Goal: Task Accomplishment & Management: Complete application form

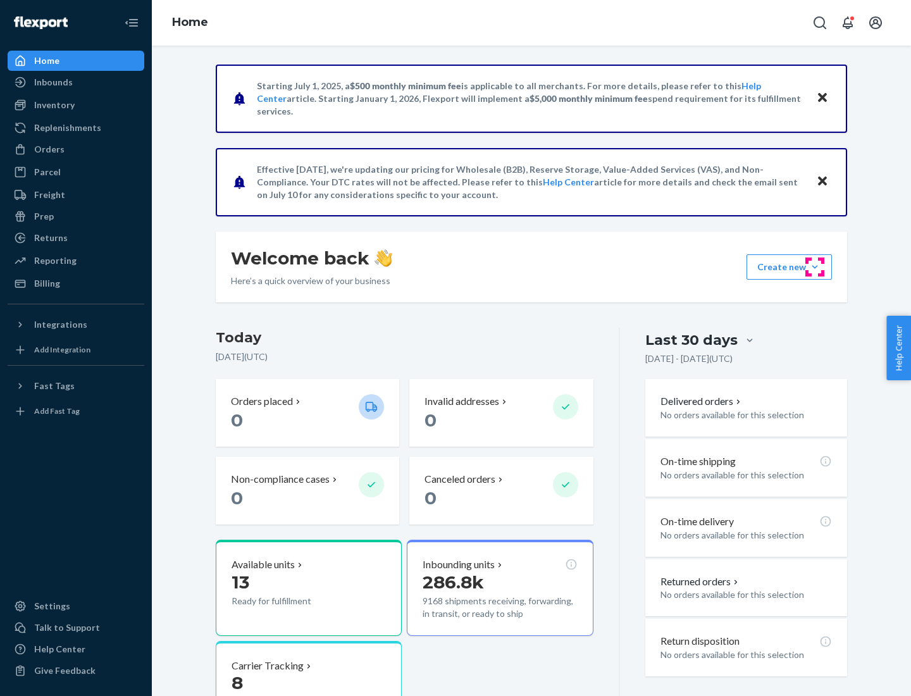
click at [815, 267] on button "Create new Create new inbound Create new order Create new product" at bounding box center [788, 266] width 85 height 25
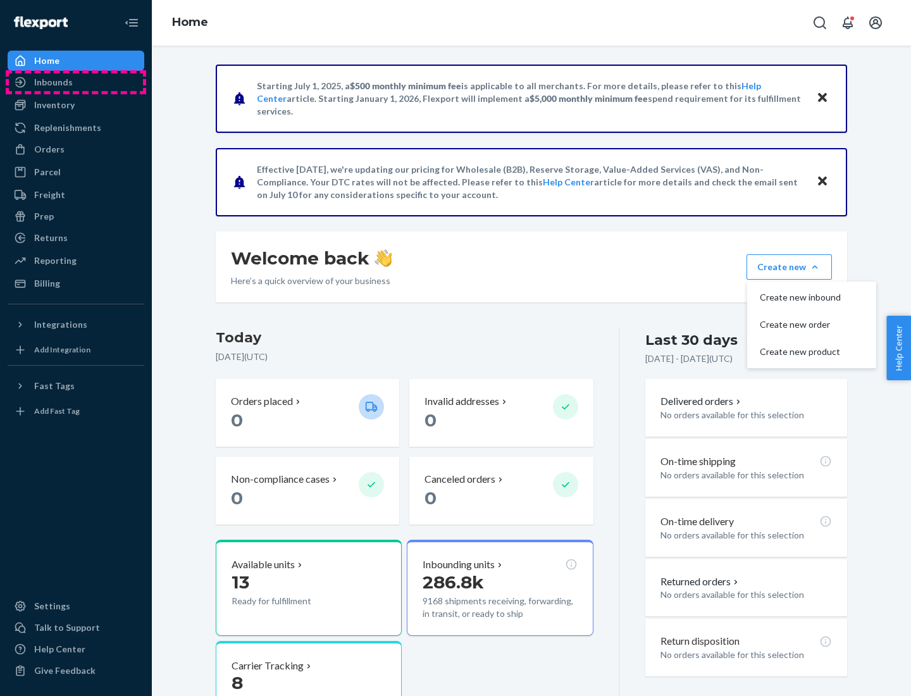
click at [76, 82] on div "Inbounds" at bounding box center [76, 82] width 134 height 18
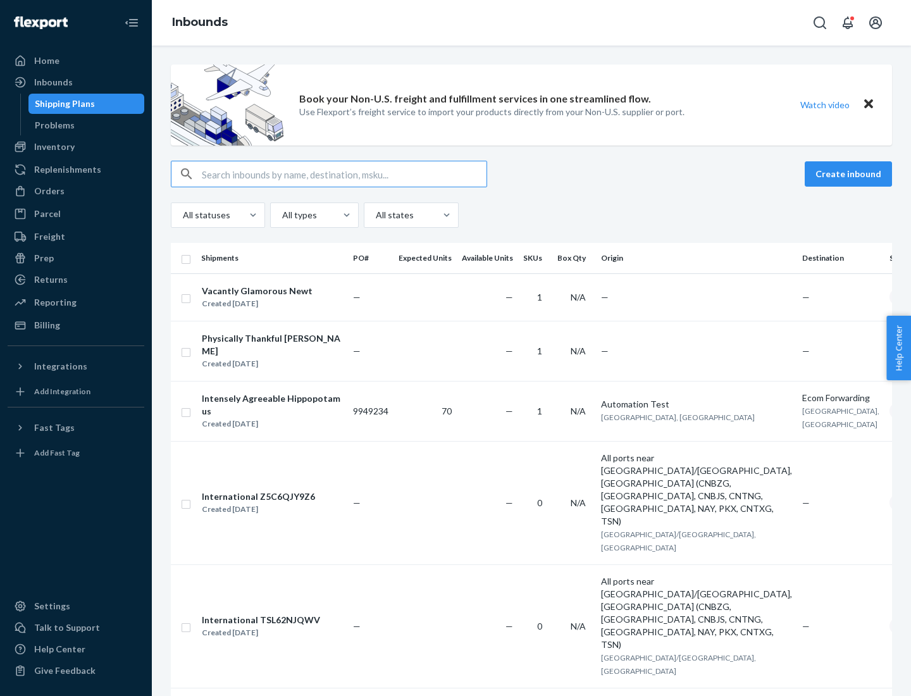
click at [850, 174] on button "Create inbound" at bounding box center [847, 173] width 87 height 25
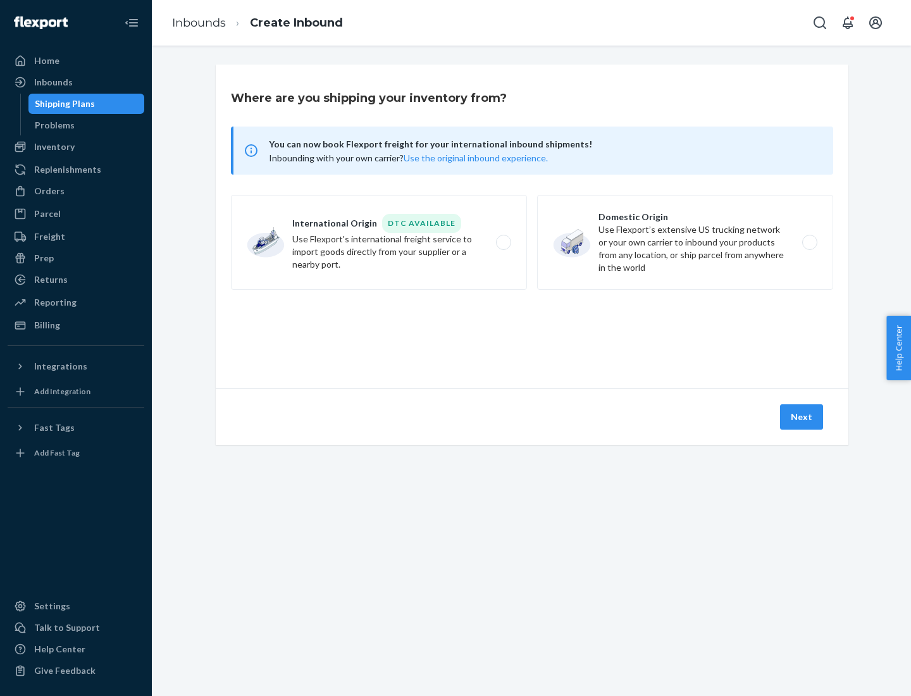
click at [685, 242] on label "Domestic Origin Use Flexport’s extensive US trucking network or your own carrie…" at bounding box center [685, 242] width 296 height 95
click at [809, 242] on input "Domestic Origin Use Flexport’s extensive US trucking network or your own carrie…" at bounding box center [813, 242] width 8 height 8
radio input "true"
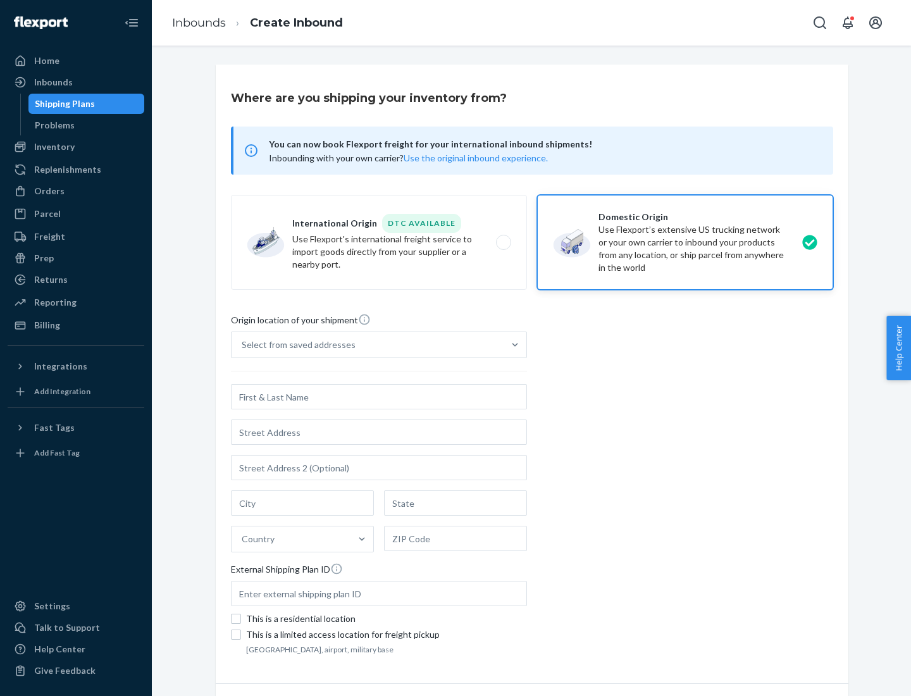
click at [295, 345] on div "Select from saved addresses" at bounding box center [299, 344] width 114 height 13
click at [243, 345] on input "Select from saved addresses" at bounding box center [242, 344] width 1 height 13
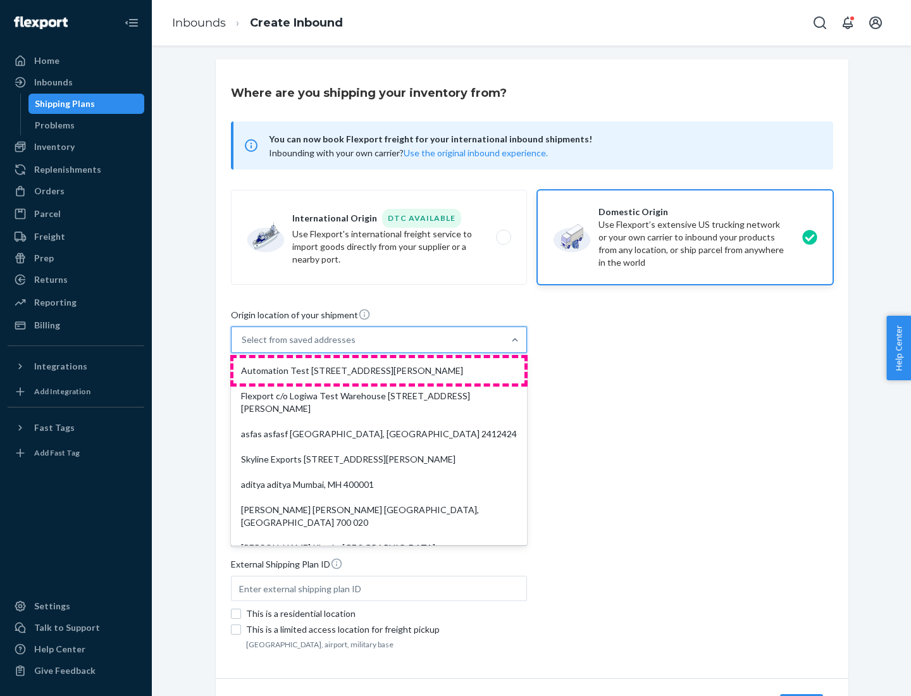
click at [379, 371] on div "Automation Test [STREET_ADDRESS][PERSON_NAME]" at bounding box center [378, 370] width 291 height 25
click at [243, 346] on input "option Automation Test [STREET_ADDRESS][PERSON_NAME]. 9 results available. Use …" at bounding box center [242, 339] width 1 height 13
type input "Automation Test"
type input "9th Floor"
type input "[GEOGRAPHIC_DATA]"
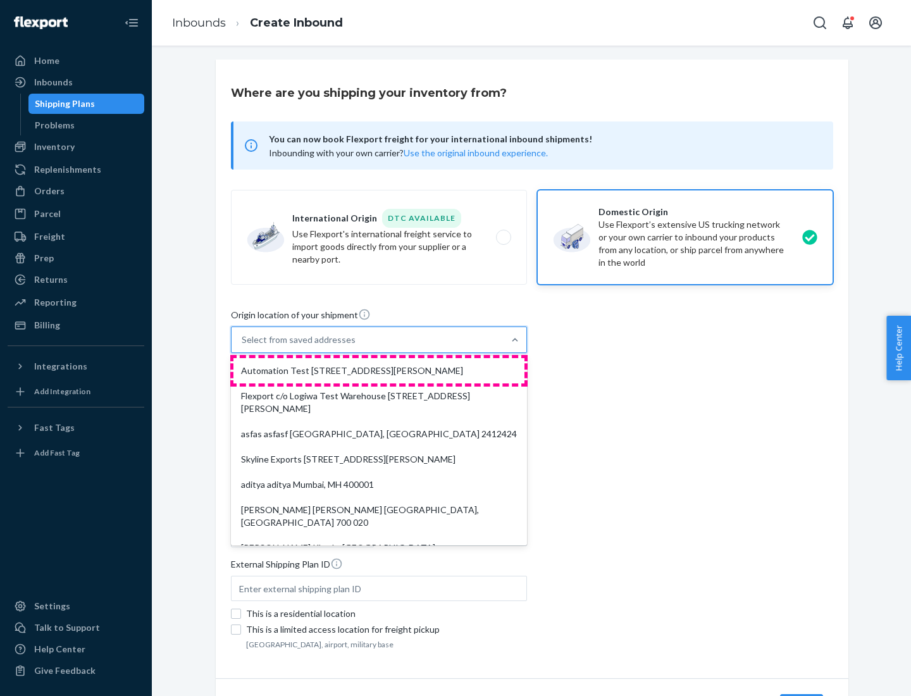
type input "CA"
type input "94104"
type input "[STREET_ADDRESS][PERSON_NAME]"
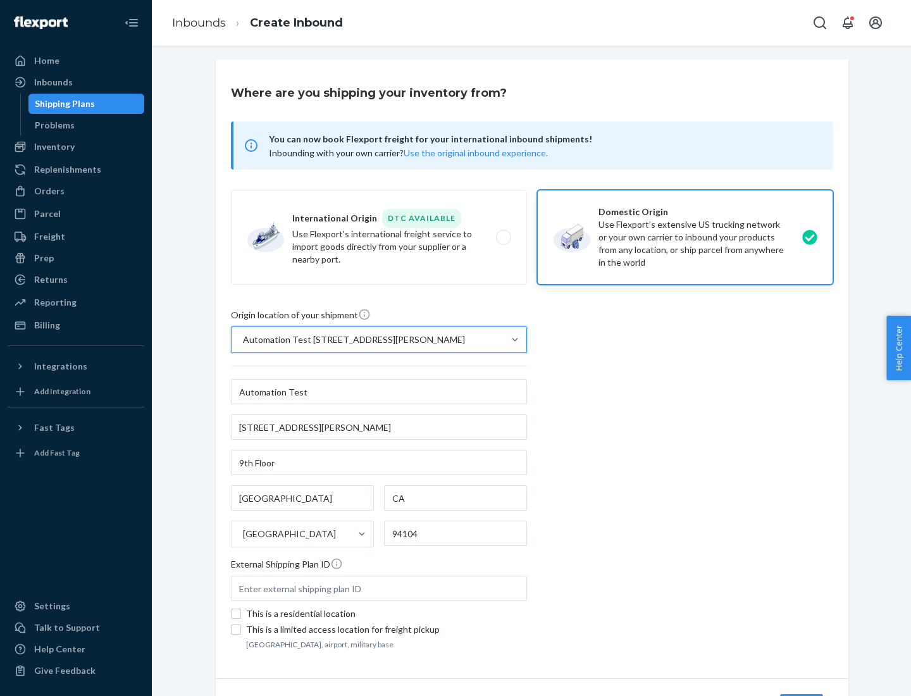
scroll to position [74, 0]
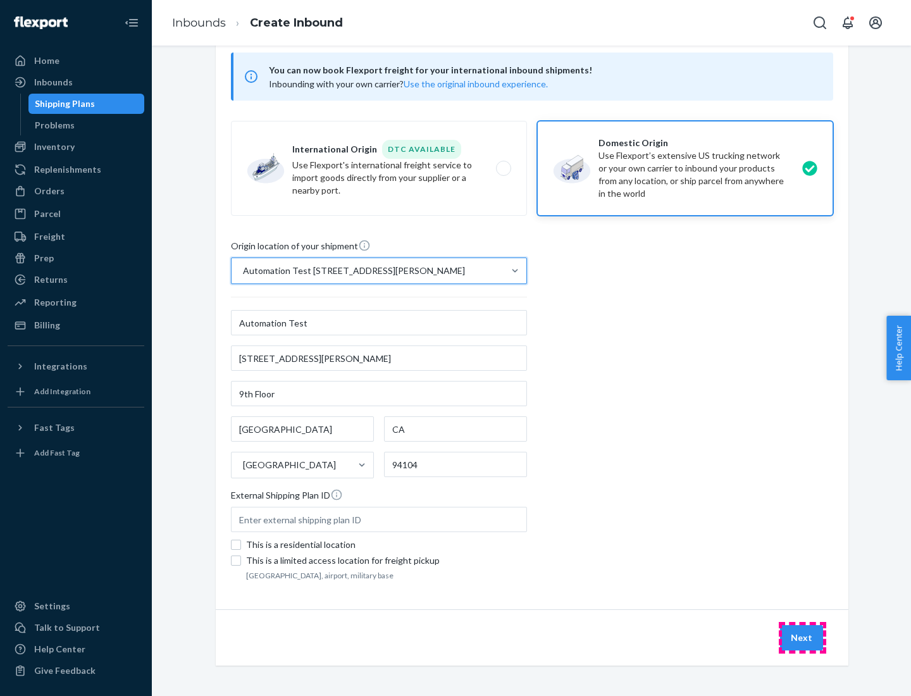
click at [802, 637] on button "Next" at bounding box center [801, 637] width 43 height 25
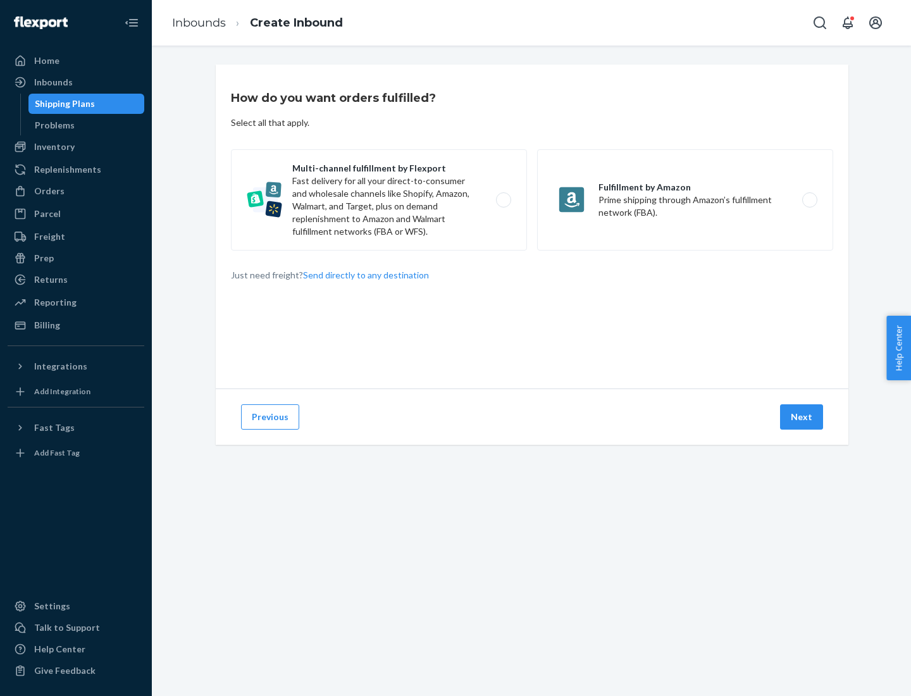
click at [379, 200] on label "Multi-channel fulfillment by Flexport Fast delivery for all your direct-to-cons…" at bounding box center [379, 199] width 296 height 101
click at [503, 200] on input "Multi-channel fulfillment by Flexport Fast delivery for all your direct-to-cons…" at bounding box center [507, 200] width 8 height 8
radio input "true"
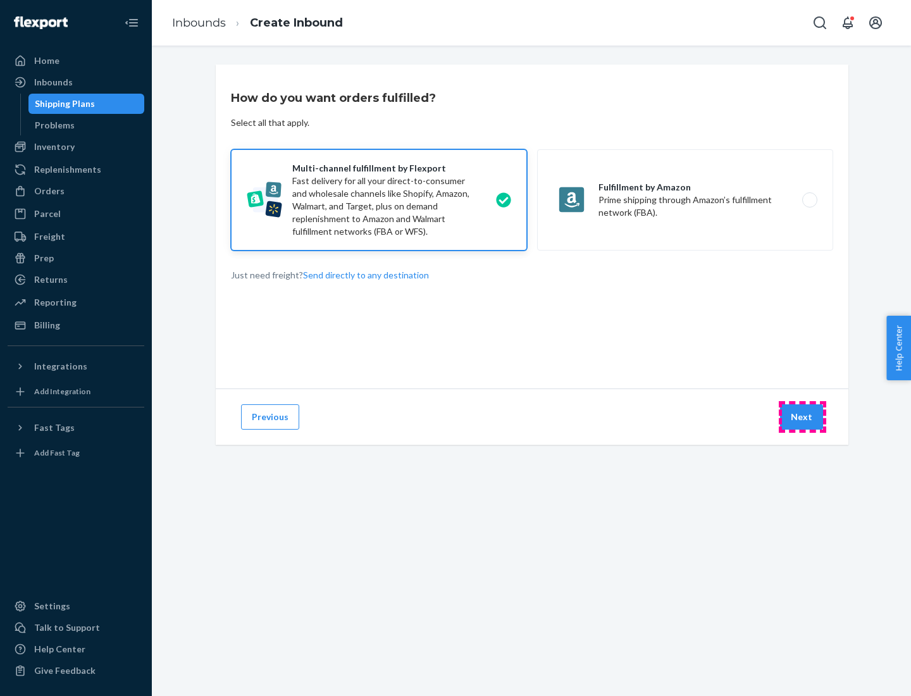
click at [802, 417] on button "Next" at bounding box center [801, 416] width 43 height 25
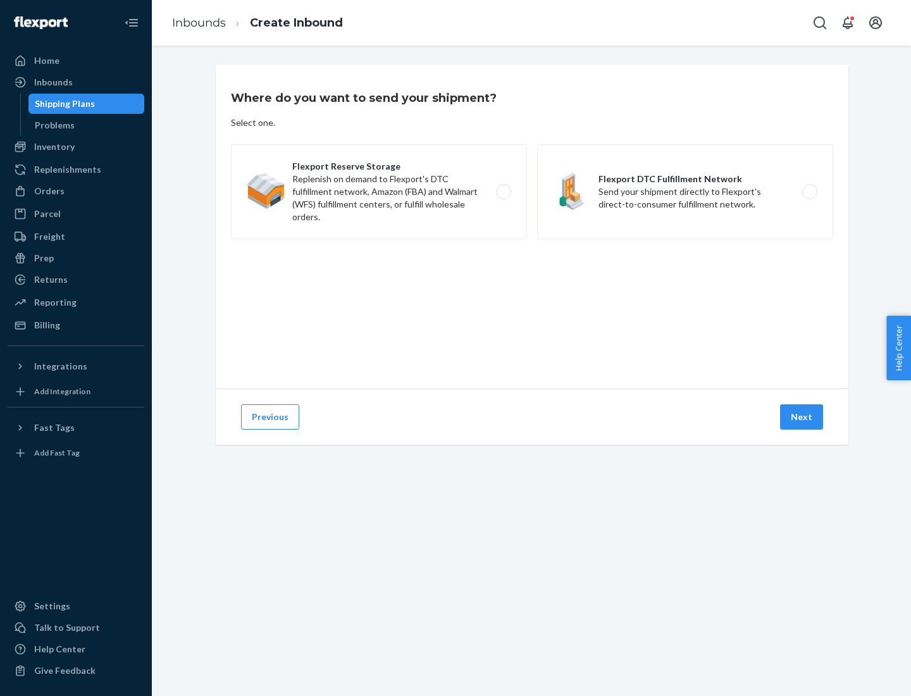
click at [685, 192] on label "Flexport DTC Fulfillment Network Send your shipment directly to Flexport's dire…" at bounding box center [685, 191] width 296 height 95
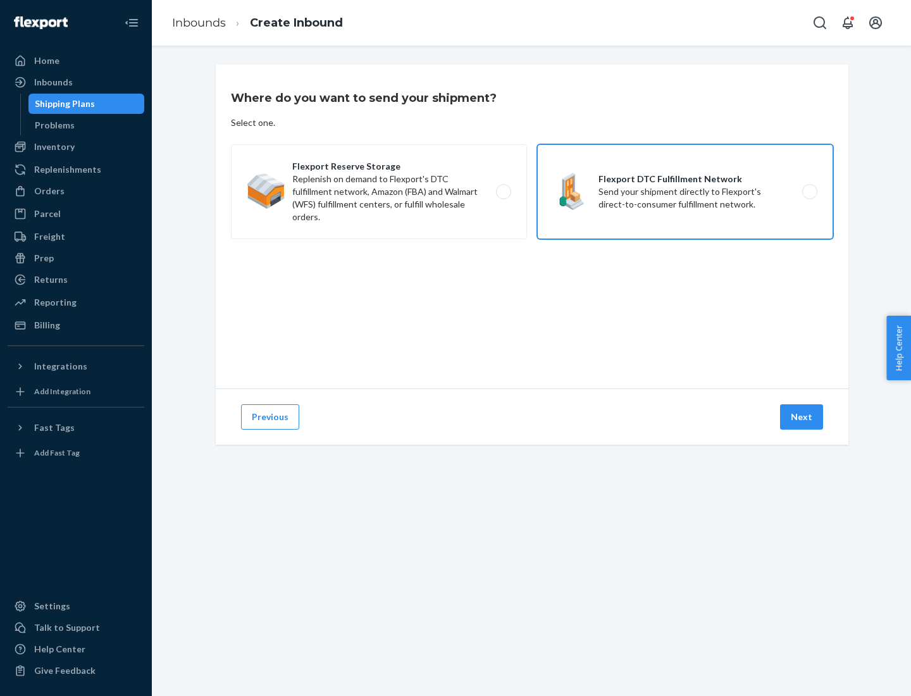
click at [809, 192] on input "Flexport DTC Fulfillment Network Send your shipment directly to Flexport's dire…" at bounding box center [813, 192] width 8 height 8
radio input "true"
click at [802, 417] on button "Next" at bounding box center [801, 416] width 43 height 25
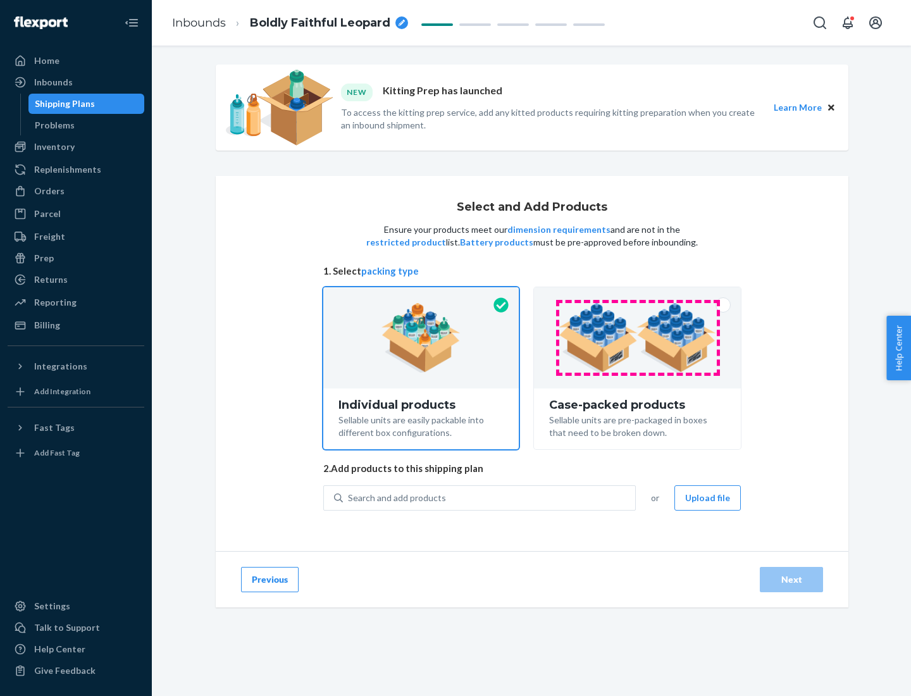
click at [637, 338] on img at bounding box center [636, 338] width 157 height 70
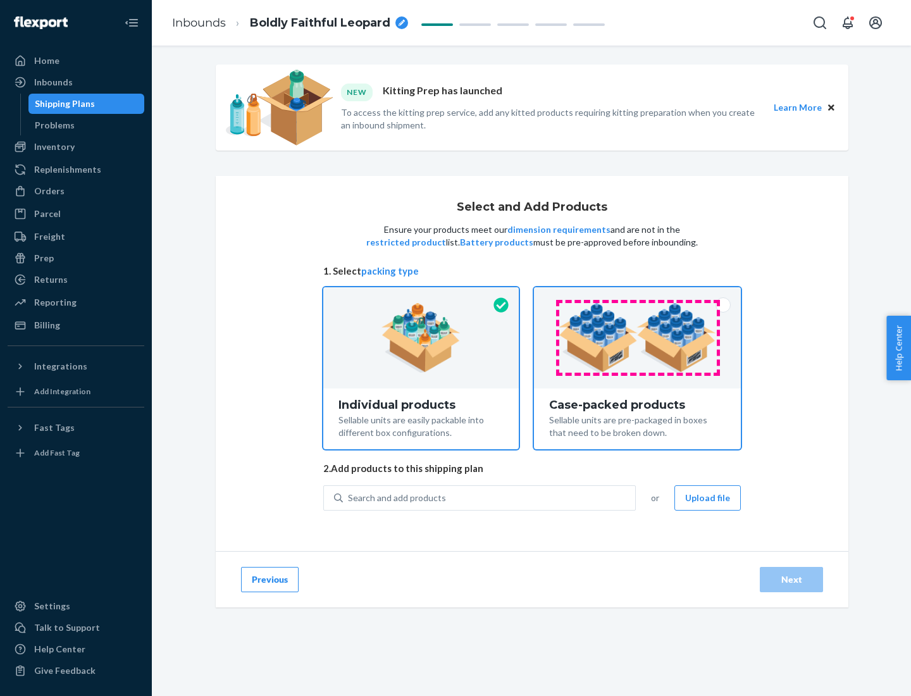
click at [637, 295] on input "Case-packed products Sellable units are pre-packaged in boxes that need to be b…" at bounding box center [637, 291] width 8 height 8
radio input "true"
radio input "false"
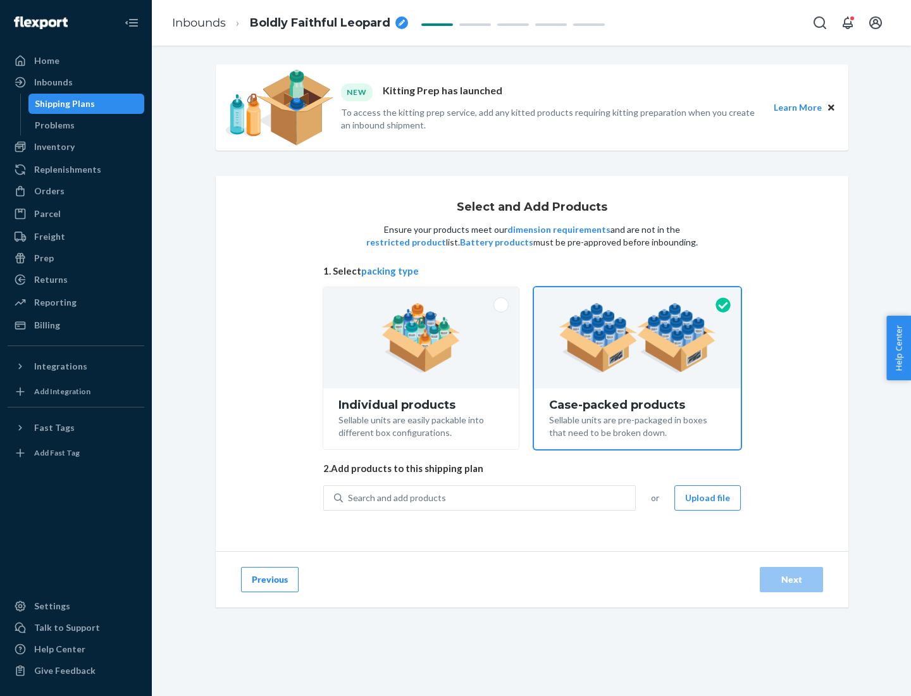
click at [489, 497] on div "Search and add products" at bounding box center [489, 497] width 292 height 23
click at [349, 497] on input "Search and add products" at bounding box center [348, 497] width 1 height 13
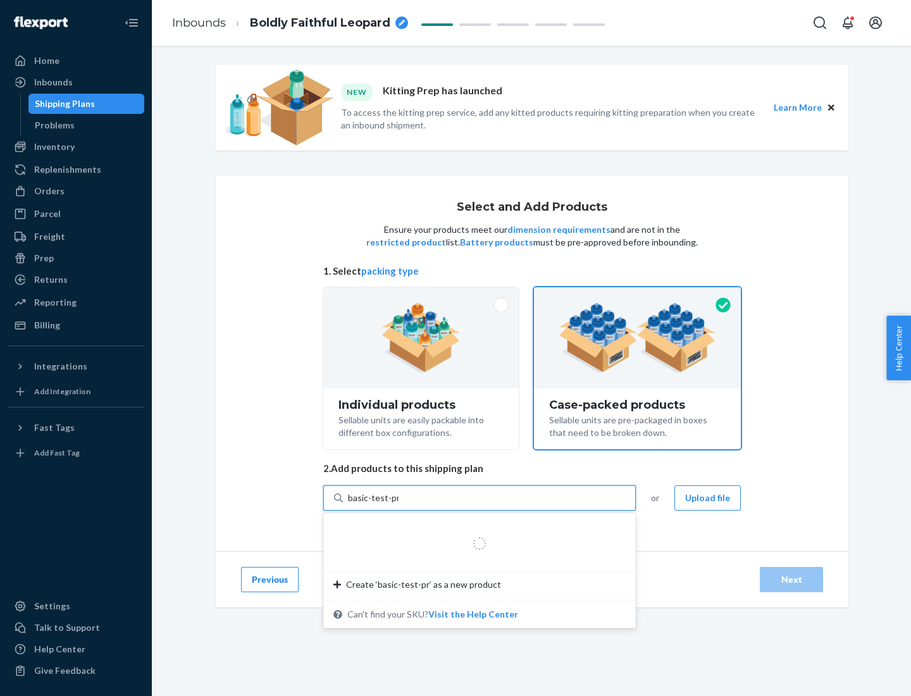
type input "basic-test-product-1"
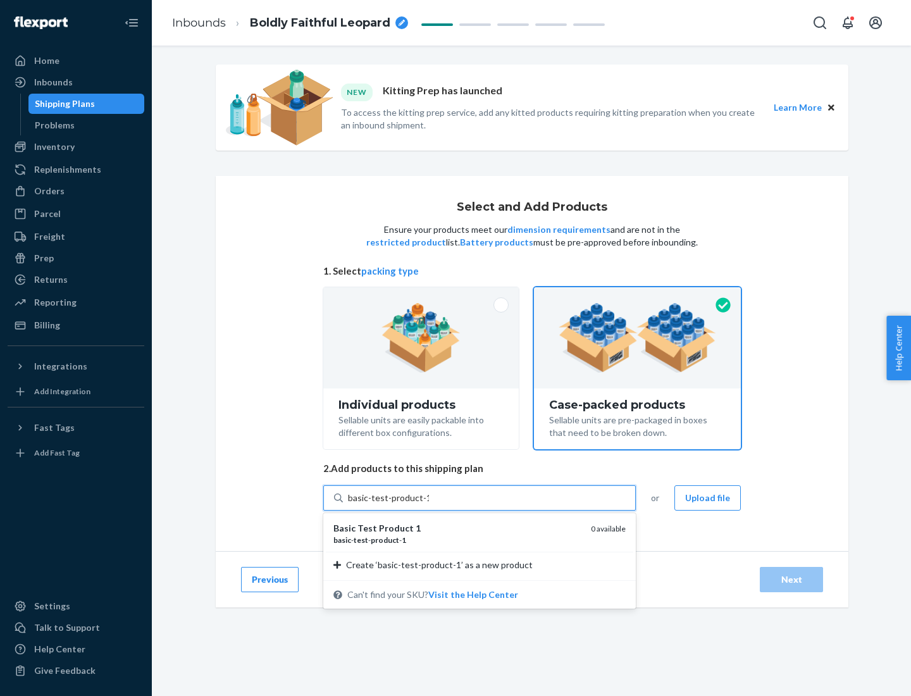
click at [457, 539] on div "basic - test - product - 1" at bounding box center [456, 539] width 247 height 11
click at [429, 504] on input "basic-test-product-1" at bounding box center [388, 497] width 81 height 13
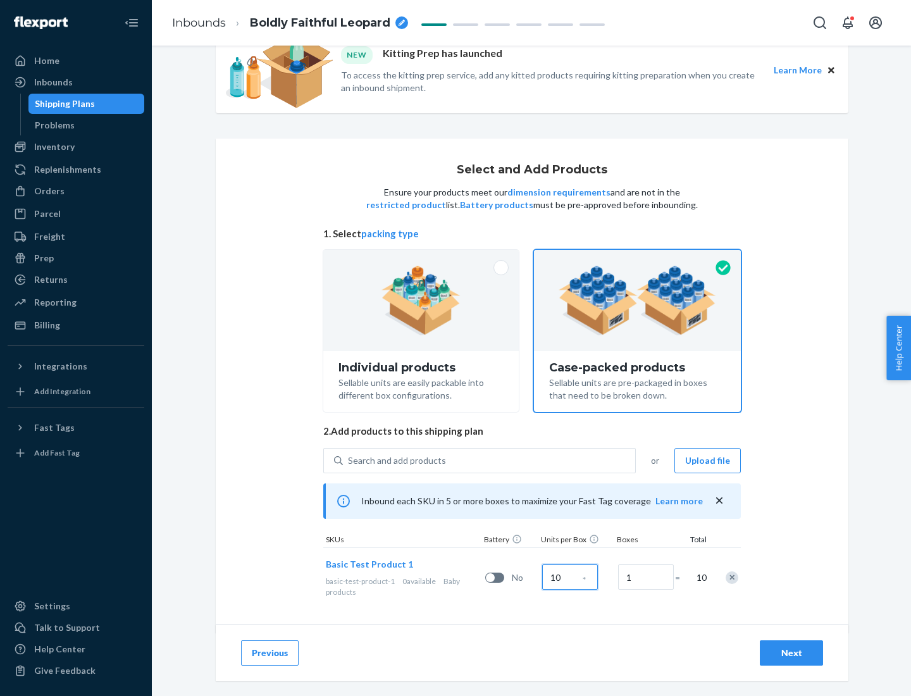
scroll to position [46, 0]
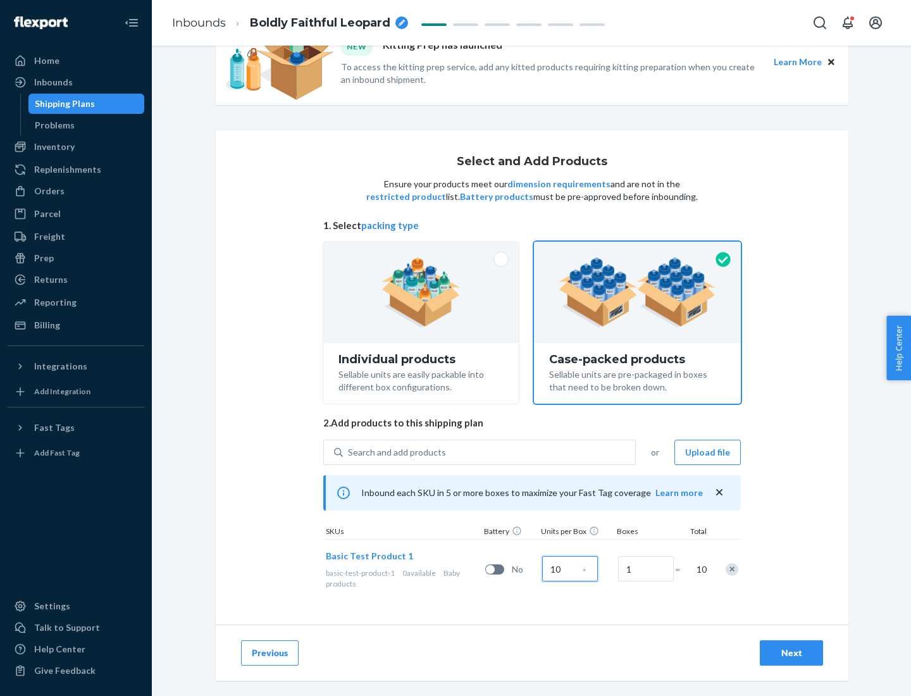
type input "10"
type input "7"
click at [791, 653] on div "Next" at bounding box center [791, 652] width 42 height 13
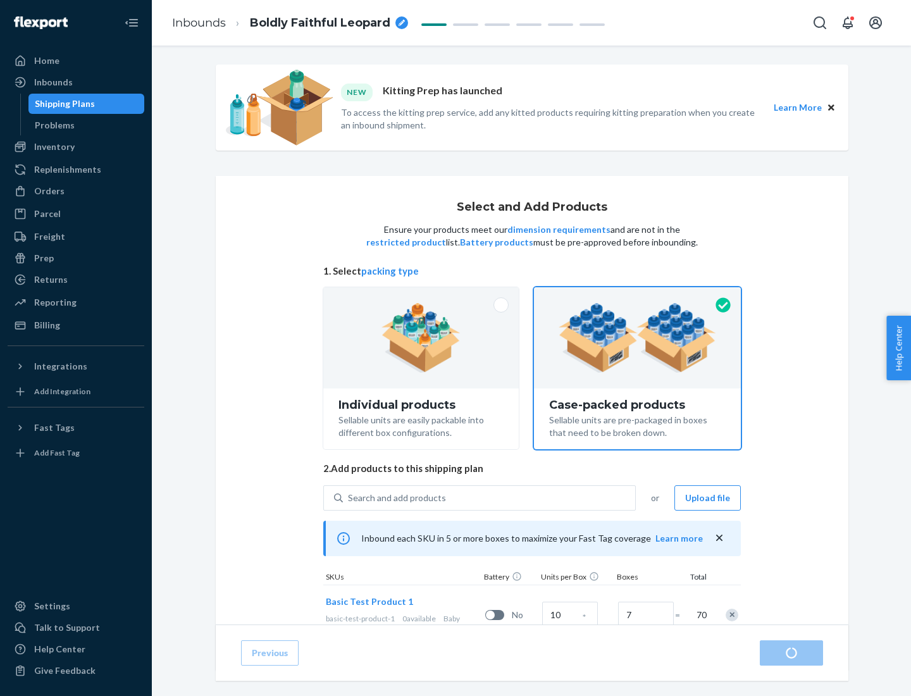
radio input "true"
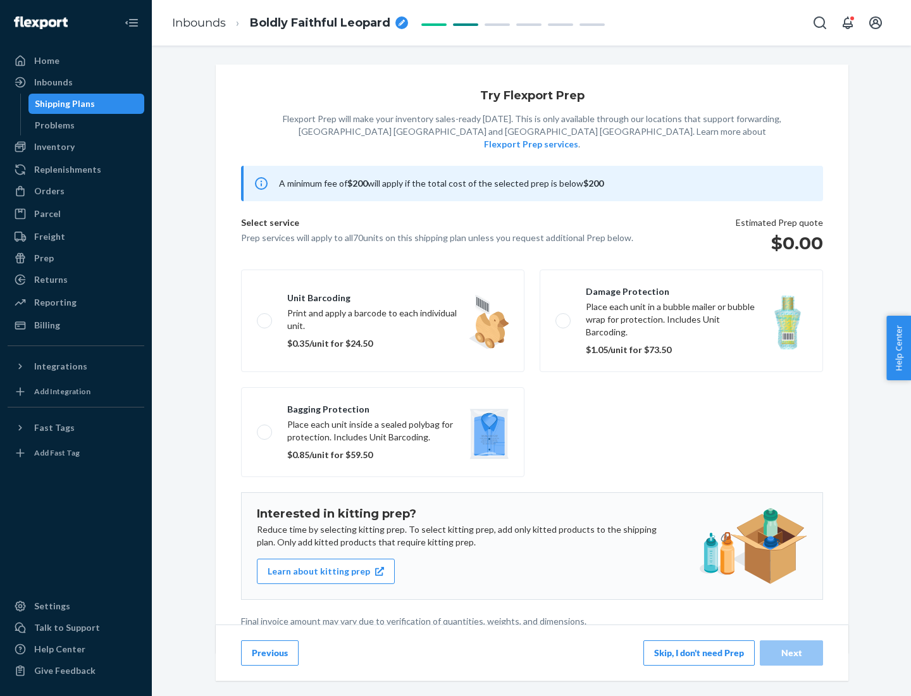
scroll to position [3, 0]
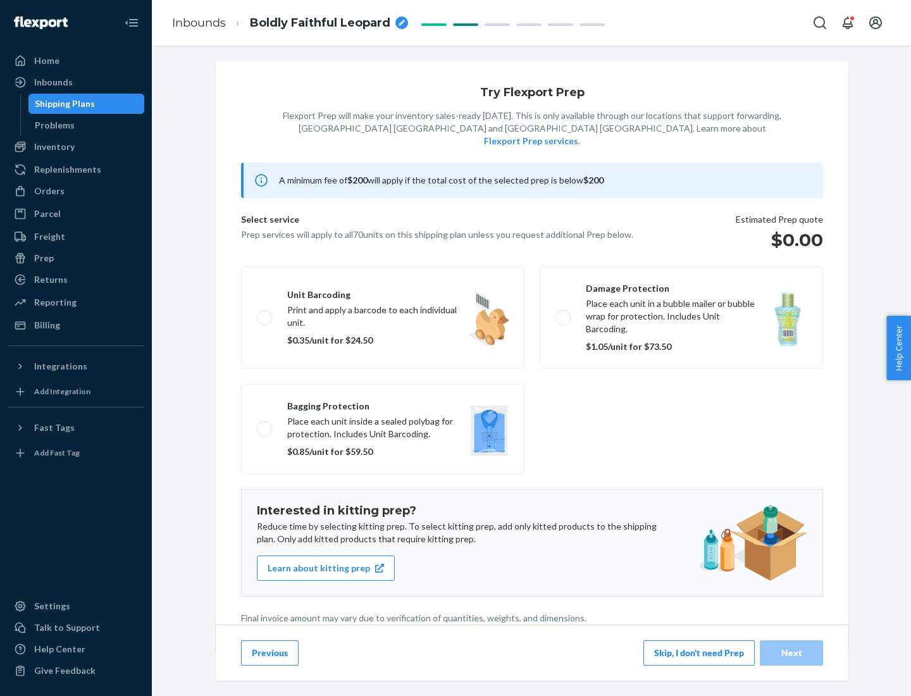
click at [383, 403] on label "Bagging protection Place each unit inside a sealed polybag for protection. Incl…" at bounding box center [382, 429] width 283 height 90
click at [265, 424] on input "Bagging protection Place each unit inside a sealed polybag for protection. Incl…" at bounding box center [261, 428] width 8 height 8
checkbox input "true"
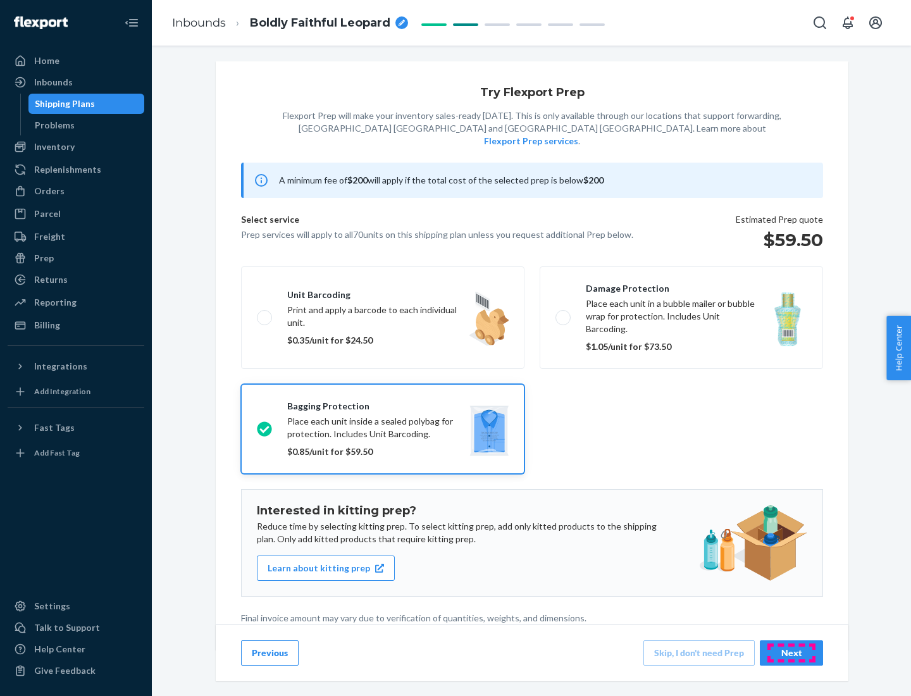
click at [791, 652] on div "Next" at bounding box center [791, 652] width 42 height 13
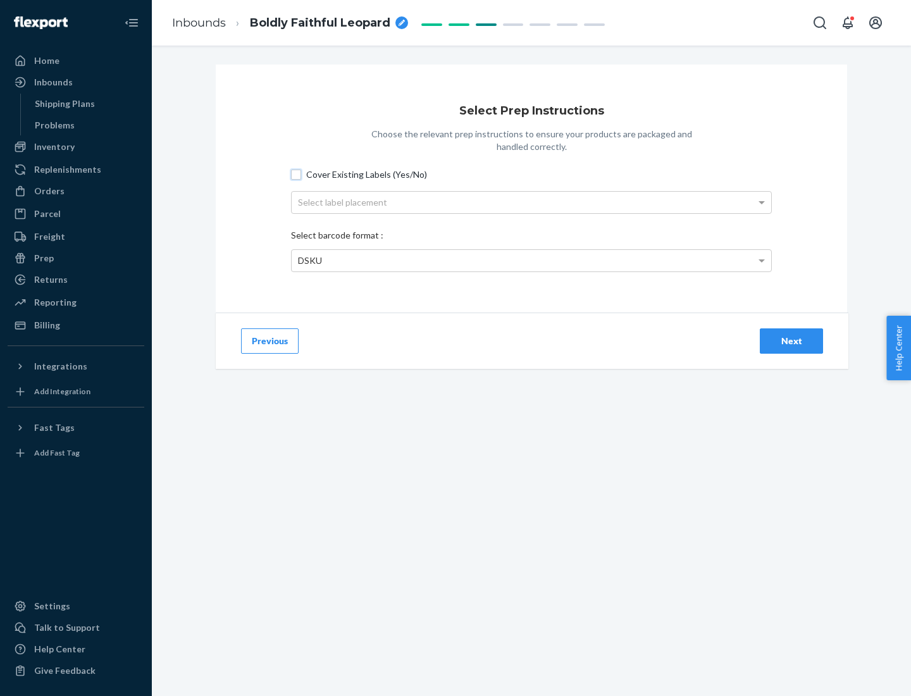
click at [296, 174] on input "Cover Existing Labels (Yes/No)" at bounding box center [296, 174] width 10 height 10
checkbox input "true"
click at [531, 202] on div "Select label placement" at bounding box center [531, 203] width 479 height 22
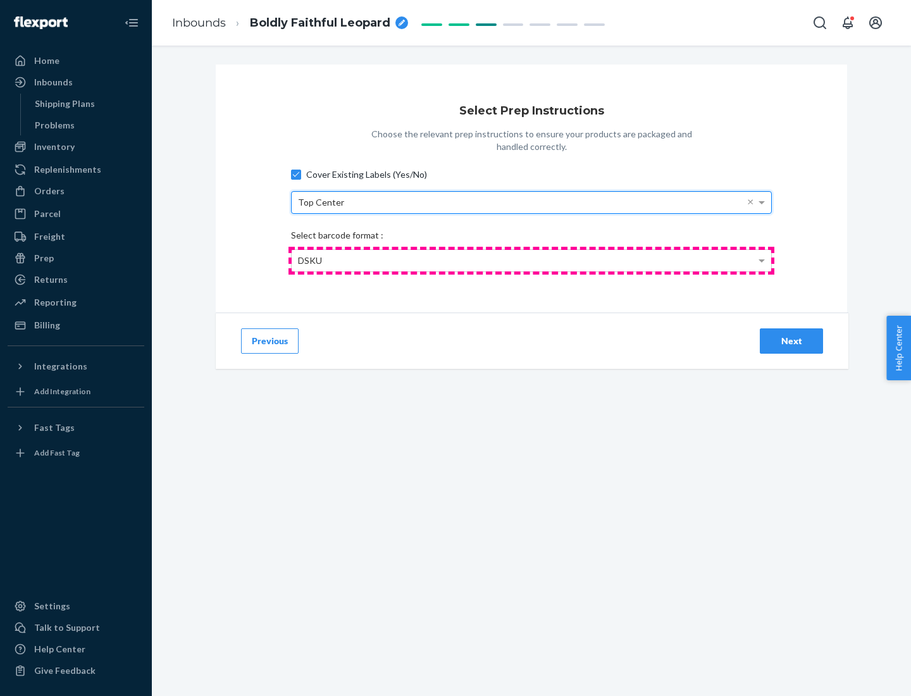
click at [531, 260] on div "DSKU" at bounding box center [531, 261] width 479 height 22
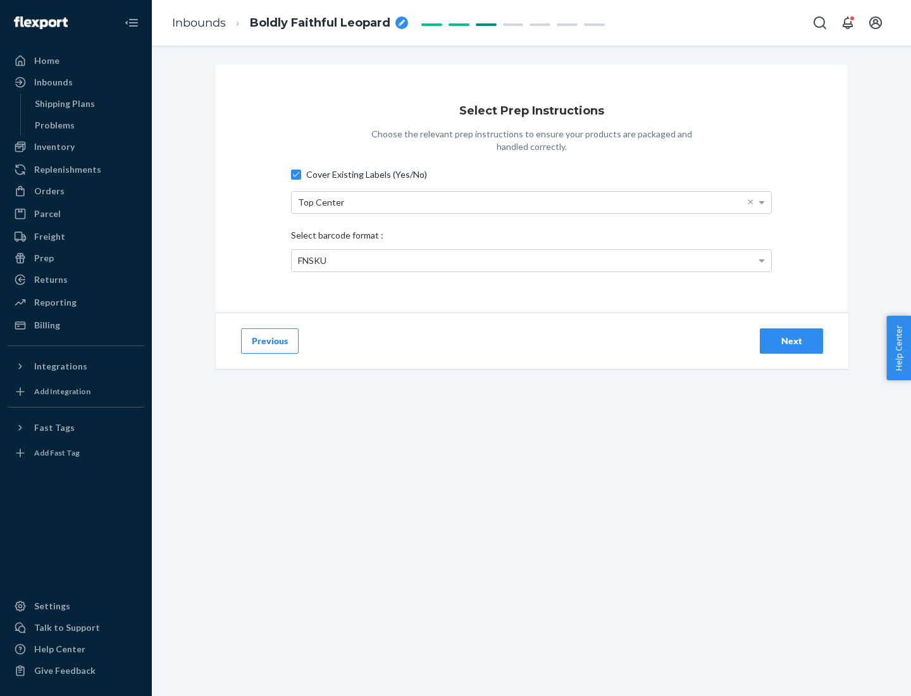
click at [791, 340] on div "Next" at bounding box center [791, 341] width 42 height 13
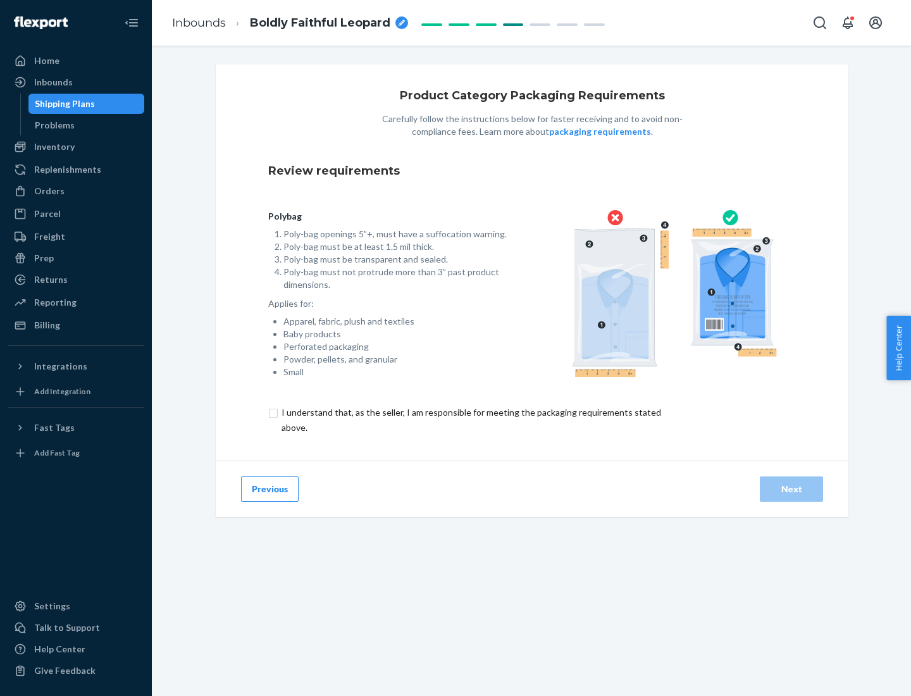
click at [470, 419] on input "checkbox" at bounding box center [478, 420] width 421 height 30
checkbox input "true"
click at [791, 488] on div "Next" at bounding box center [791, 489] width 42 height 13
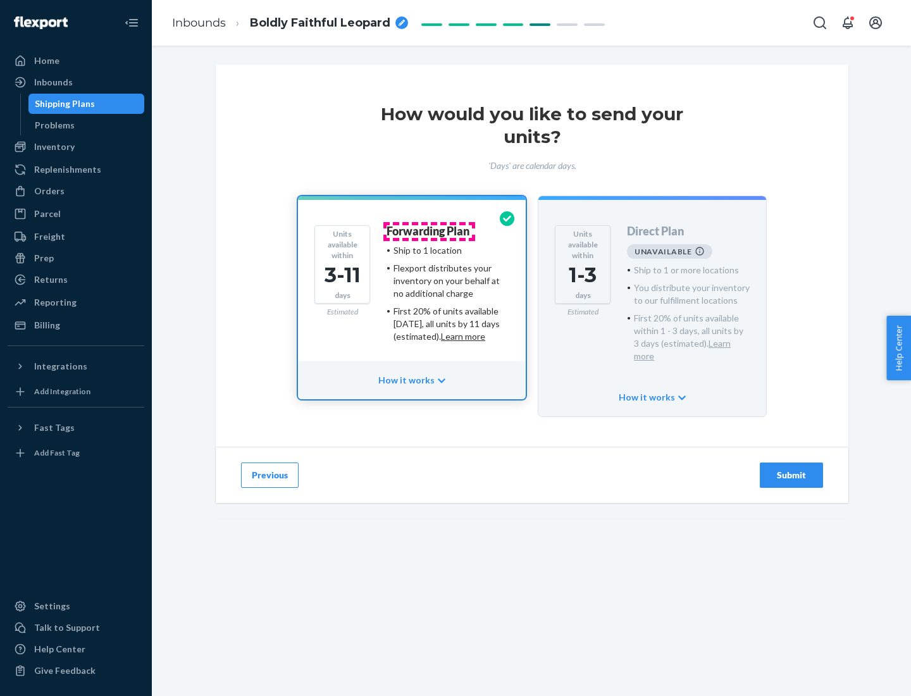
click at [429, 231] on h4 "Forwarding Plan" at bounding box center [427, 231] width 83 height 13
click at [791, 469] on div "Submit" at bounding box center [791, 475] width 42 height 13
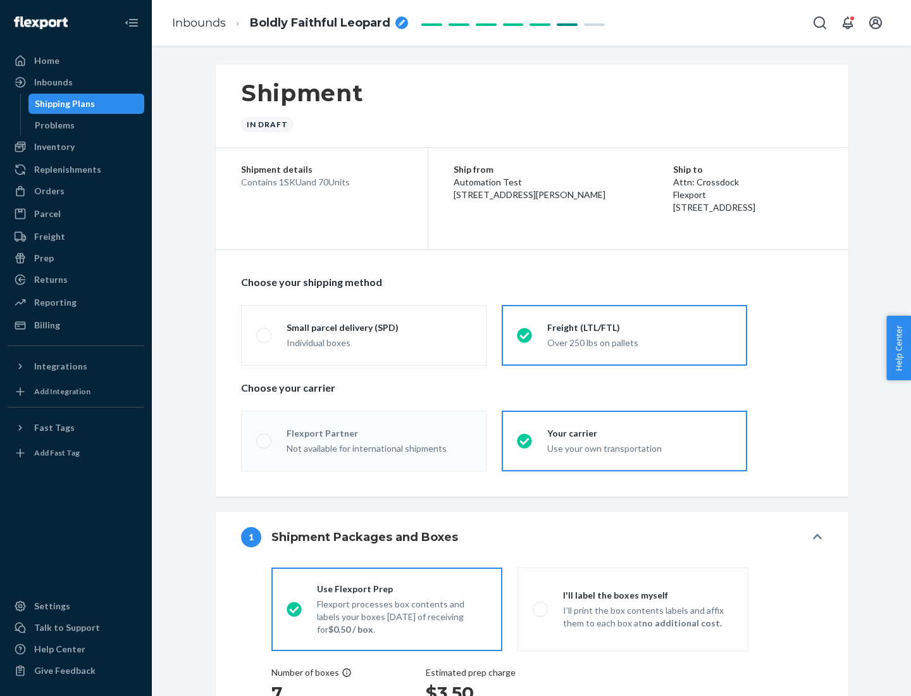
radio input "true"
radio input "false"
radio input "true"
radio input "false"
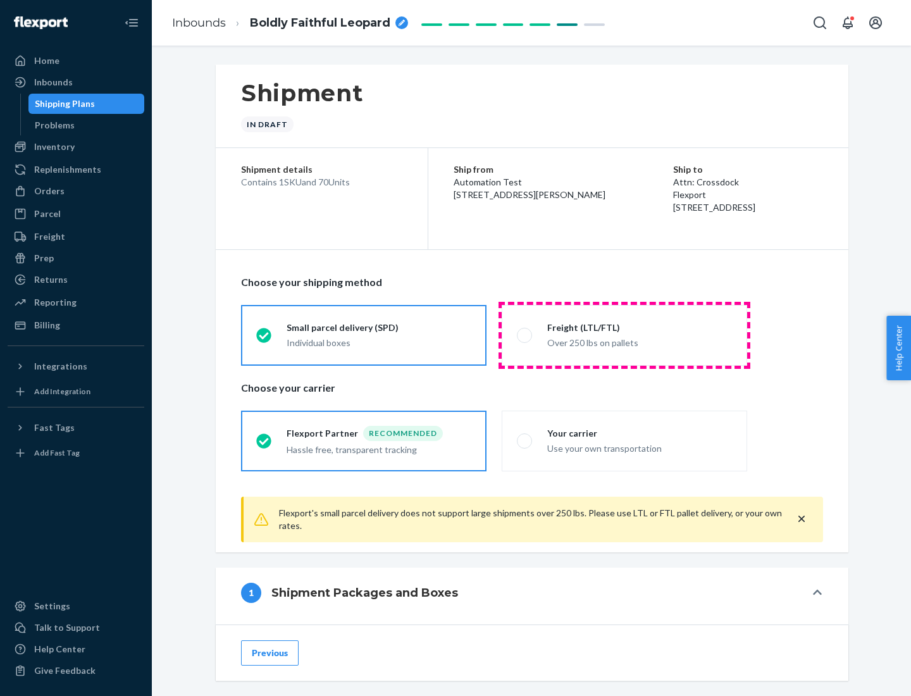
click at [624, 335] on div "Over 250 lbs on pallets" at bounding box center [639, 341] width 185 height 15
click at [525, 335] on input "Freight (LTL/FTL) Over 250 lbs on pallets" at bounding box center [521, 335] width 8 height 8
radio input "true"
radio input "false"
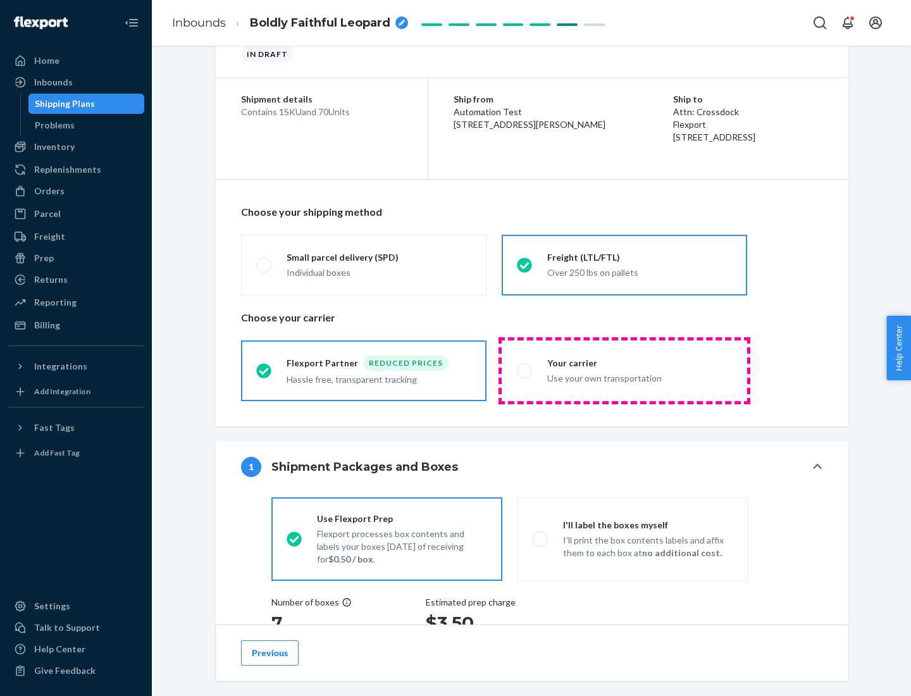
click at [624, 370] on div "Use your own transportation" at bounding box center [639, 376] width 185 height 15
click at [525, 370] on input "Your carrier Use your own transportation" at bounding box center [521, 370] width 8 height 8
radio input "true"
radio input "false"
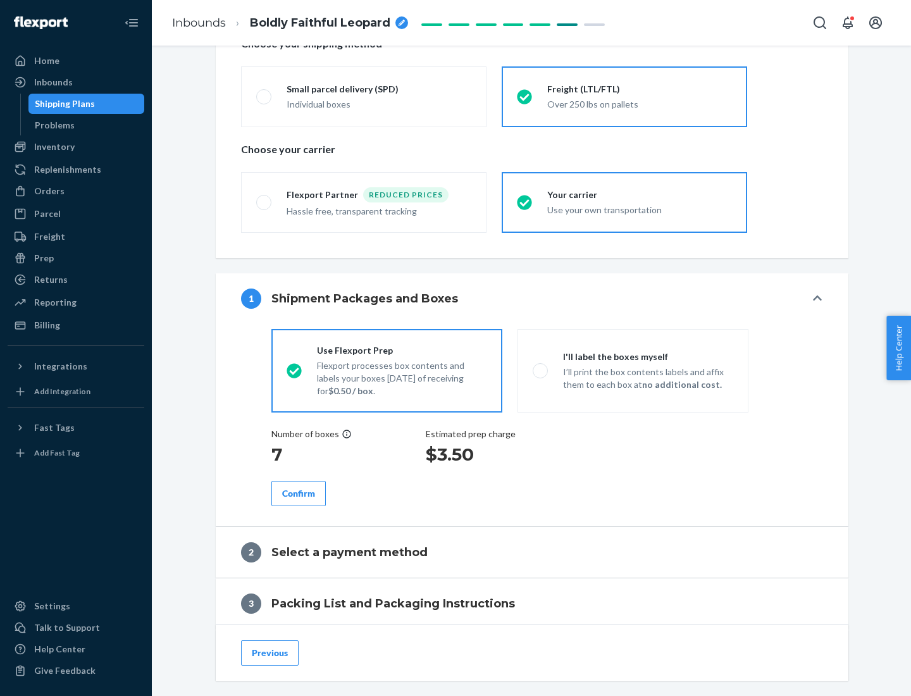
click at [632, 370] on p "I’ll print the box contents labels and affix them to each box at no additional …" at bounding box center [648, 378] width 170 height 25
click at [541, 370] on input "I'll label the boxes myself I’ll print the box contents labels and affix them t…" at bounding box center [536, 370] width 8 height 8
radio input "true"
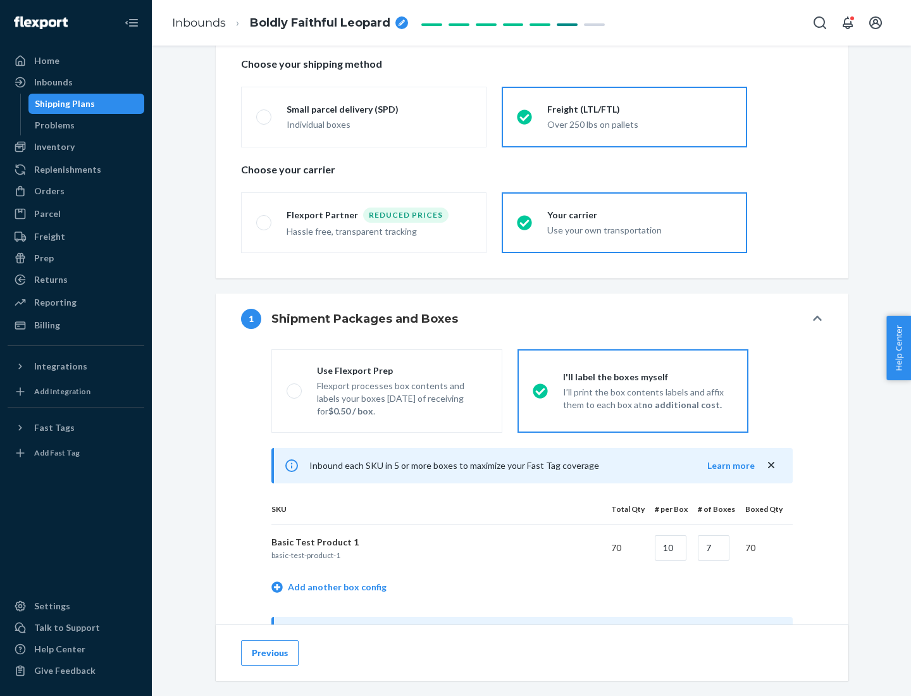
click at [402, 370] on div "Use Flexport Prep" at bounding box center [402, 370] width 170 height 13
click at [295, 386] on input "Use Flexport Prep Flexport processes box contents and labels your boxes [DATE] …" at bounding box center [290, 390] width 8 height 8
radio input "true"
radio input "false"
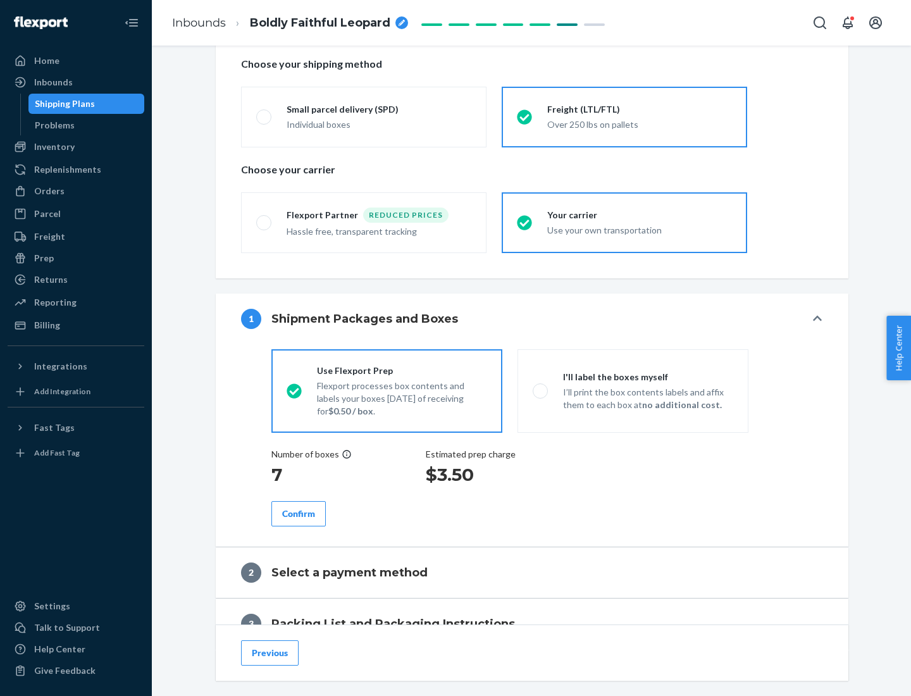
scroll to position [361, 0]
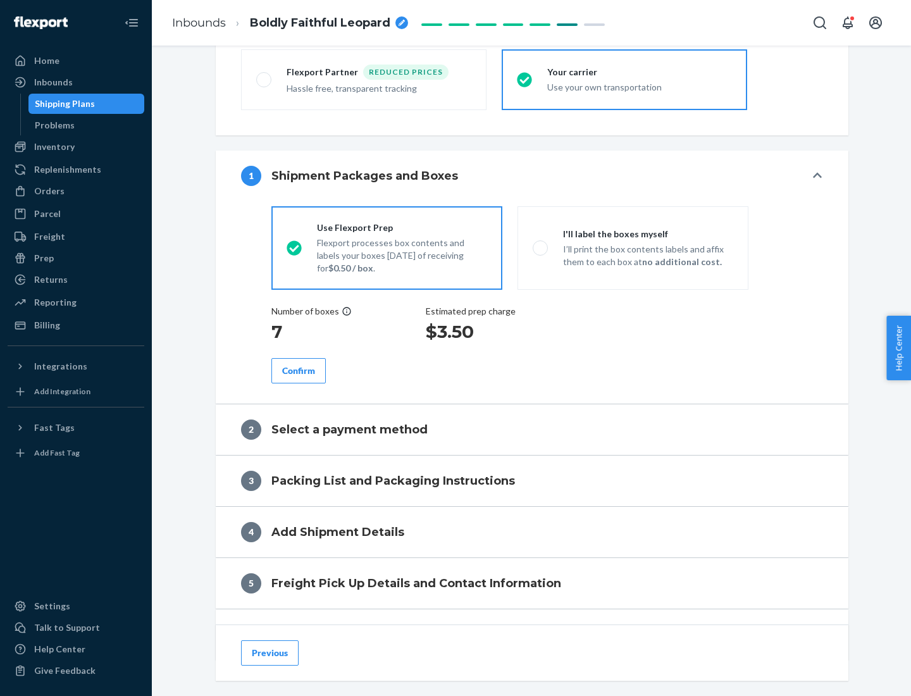
click at [298, 370] on div "Confirm" at bounding box center [298, 370] width 33 height 13
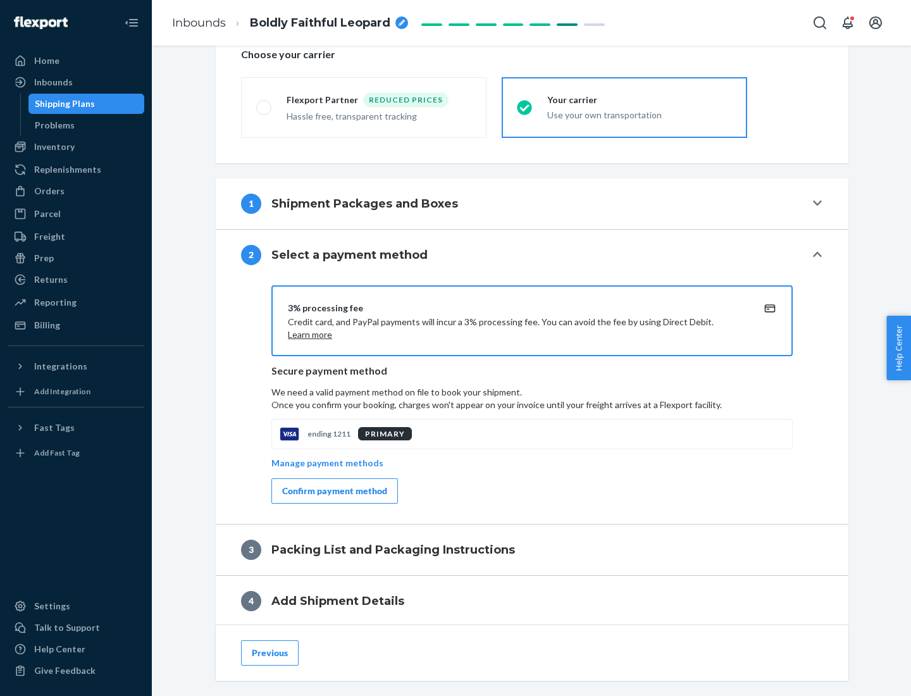
scroll to position [453, 0]
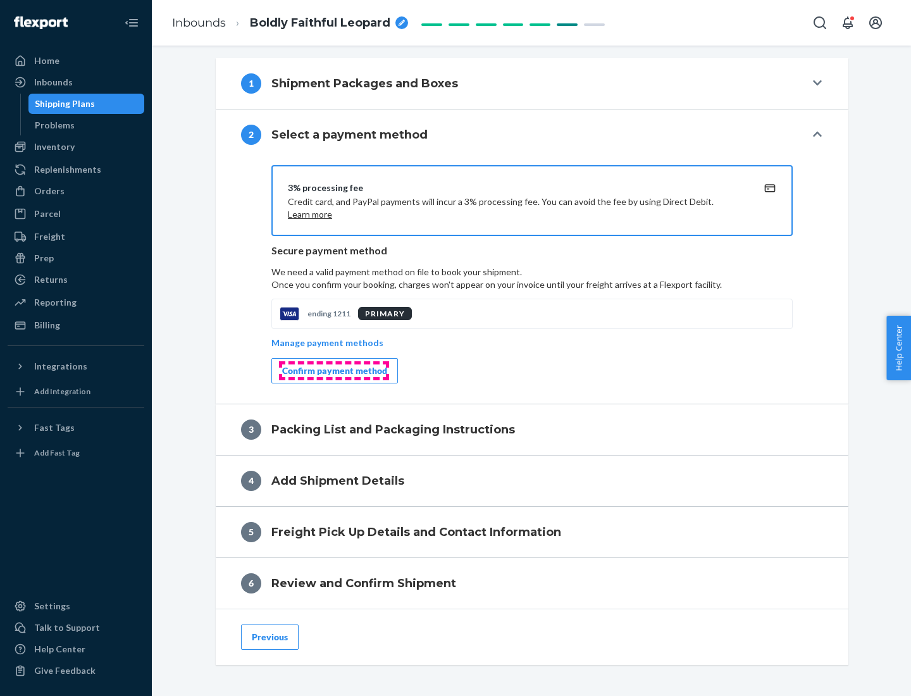
click at [333, 371] on div "Confirm payment method" at bounding box center [334, 370] width 105 height 13
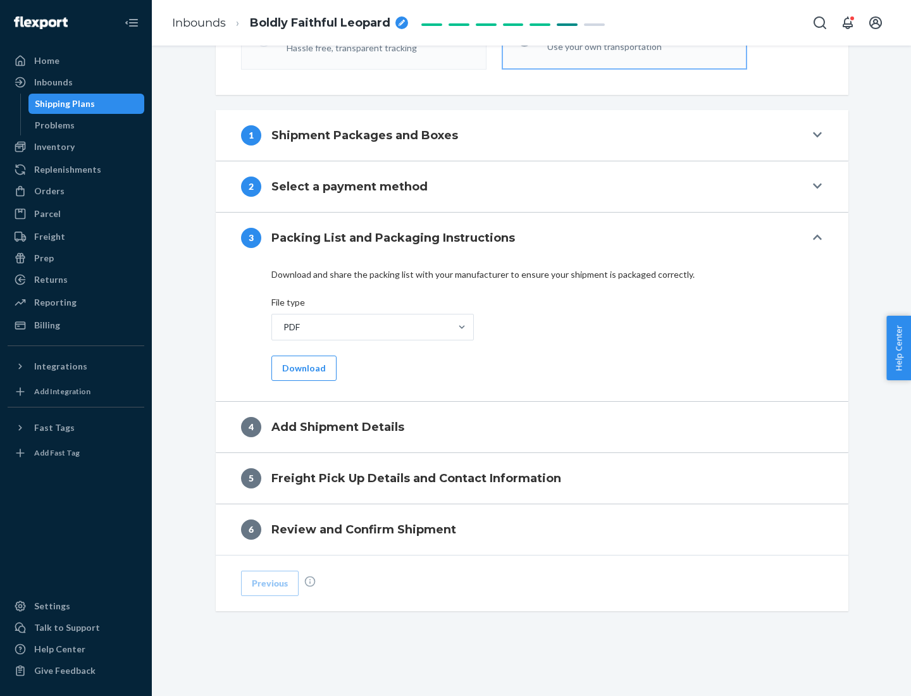
scroll to position [399, 0]
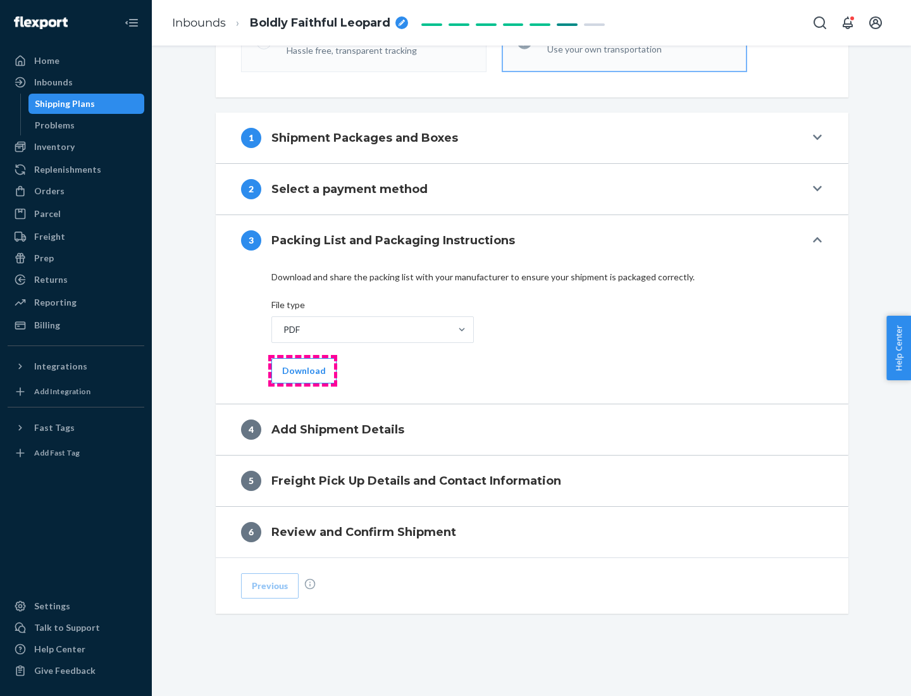
click at [302, 370] on button "Download" at bounding box center [303, 370] width 65 height 25
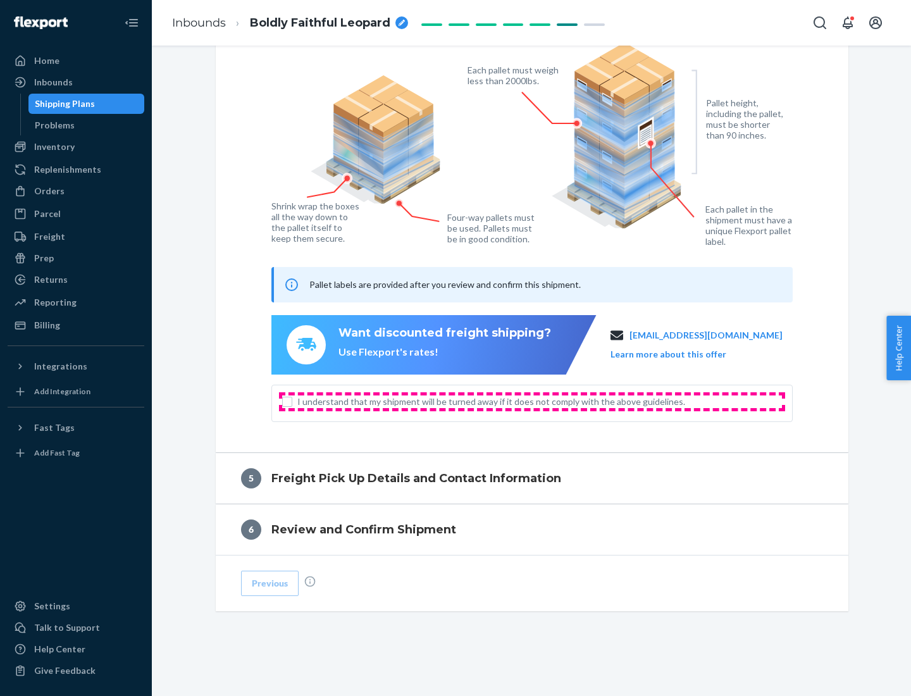
click at [532, 401] on span "I understand that my shipment will be turned away if it does not comply with th…" at bounding box center [539, 401] width 484 height 13
click at [292, 401] on input "I understand that my shipment will be turned away if it does not comply with th…" at bounding box center [287, 402] width 10 height 10
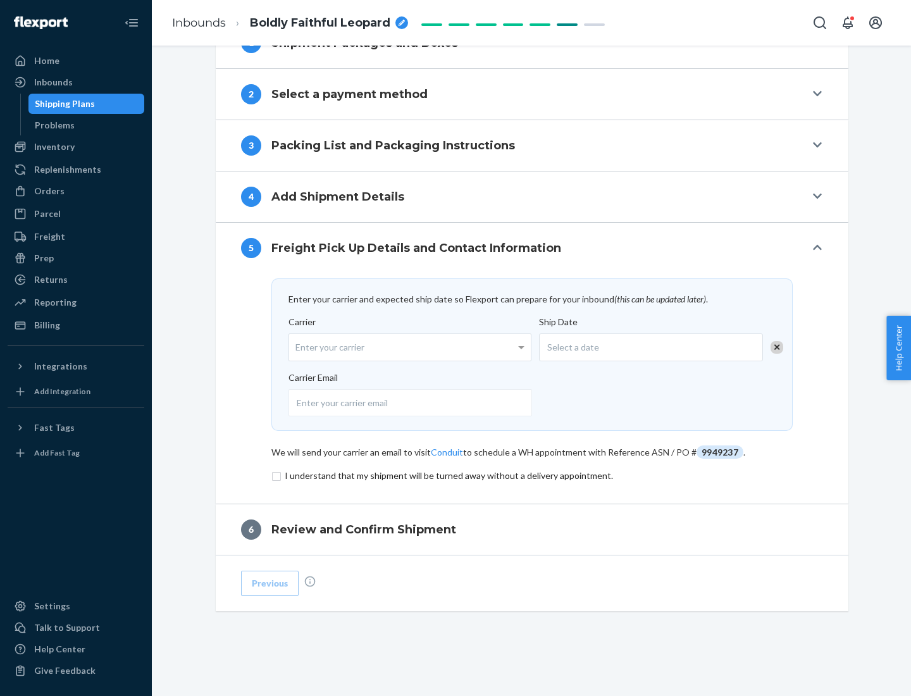
click at [532, 475] on input "checkbox" at bounding box center [531, 475] width 521 height 15
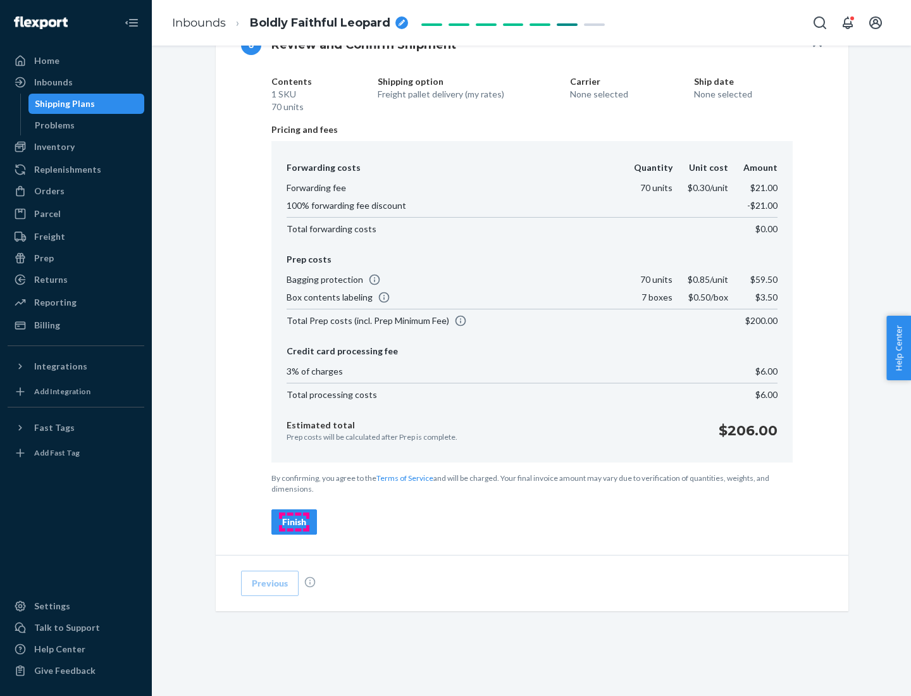
click at [294, 522] on div "Finish" at bounding box center [294, 521] width 24 height 13
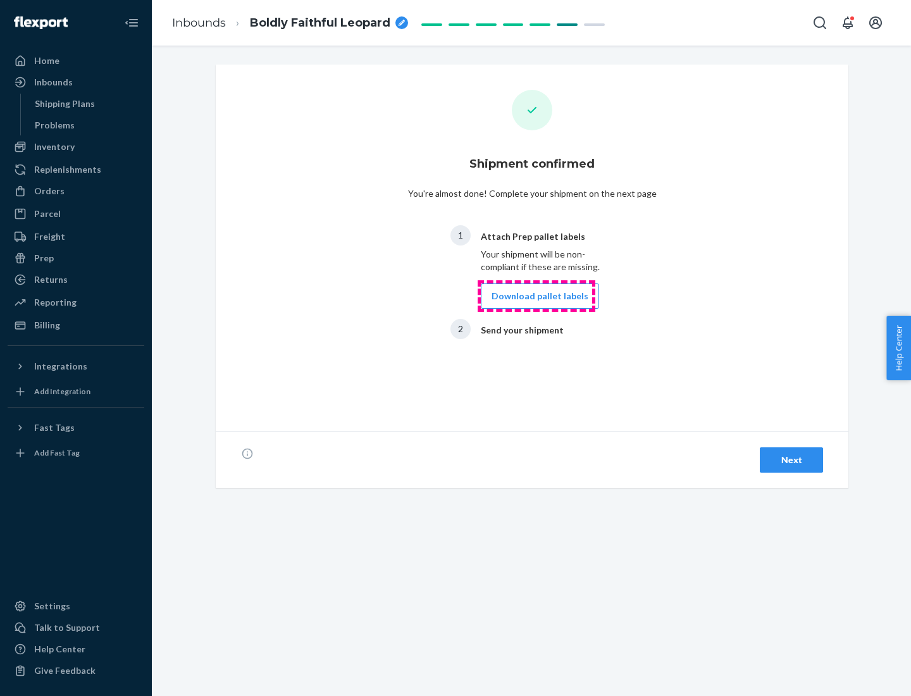
click at [536, 296] on button "Download pallet labels" at bounding box center [540, 295] width 118 height 25
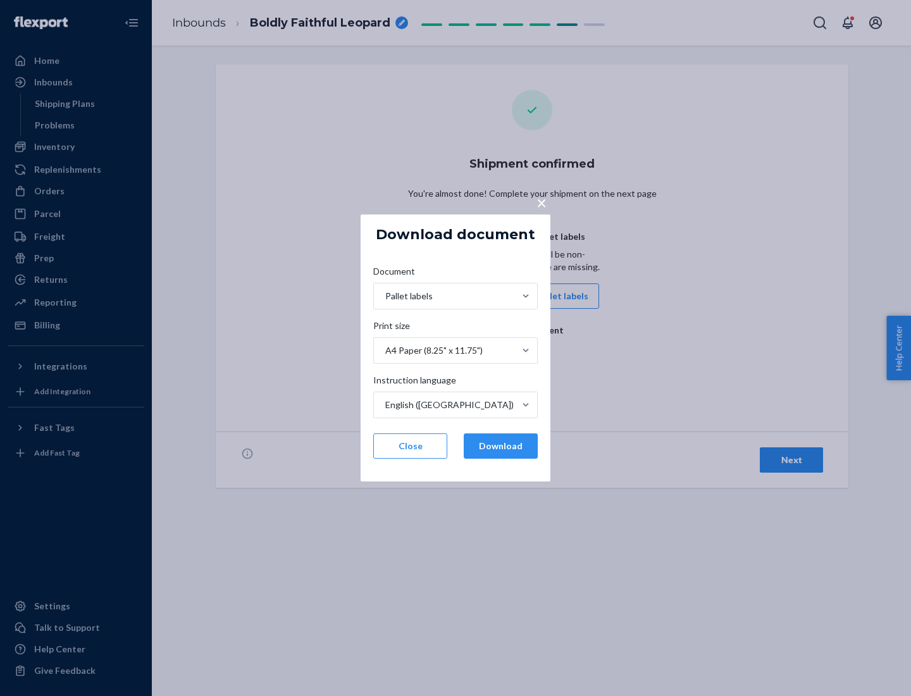
click at [500, 446] on button "Download" at bounding box center [501, 445] width 74 height 25
click at [541, 202] on span "×" at bounding box center [541, 203] width 10 height 22
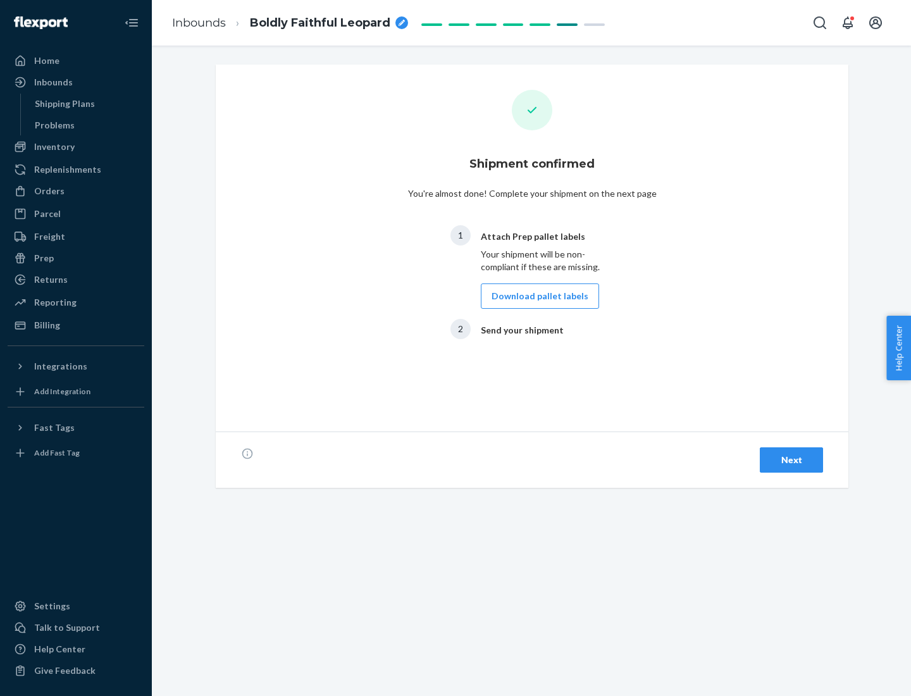
click at [791, 460] on div "Next" at bounding box center [791, 459] width 42 height 13
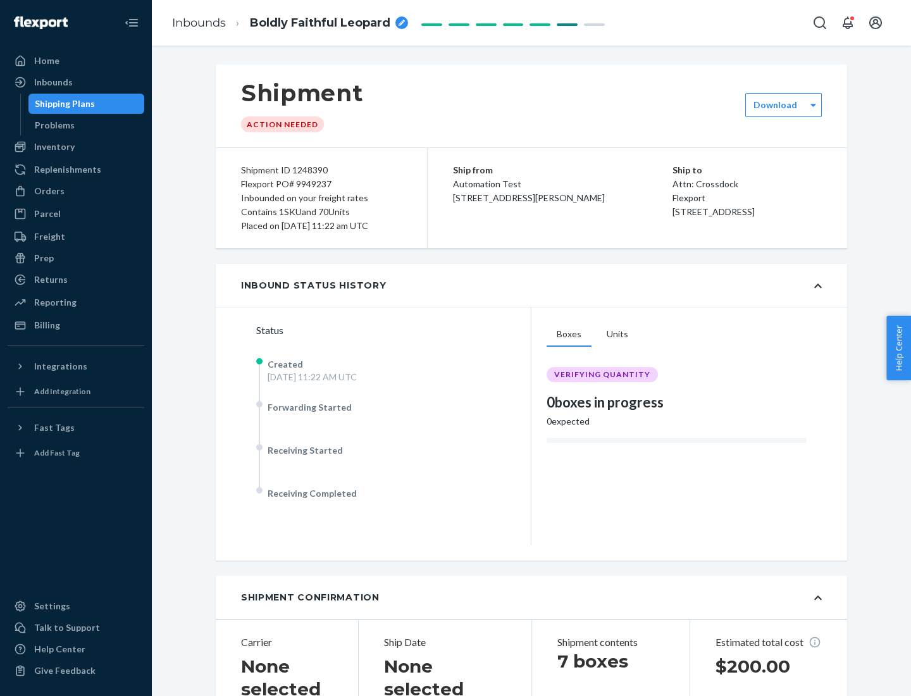
scroll to position [271, 0]
